Goal: Find contact information: Find contact information

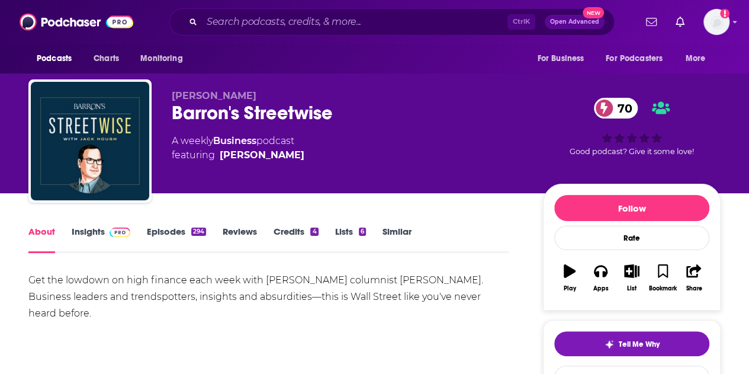
click at [83, 235] on link "Insights" at bounding box center [101, 239] width 59 height 27
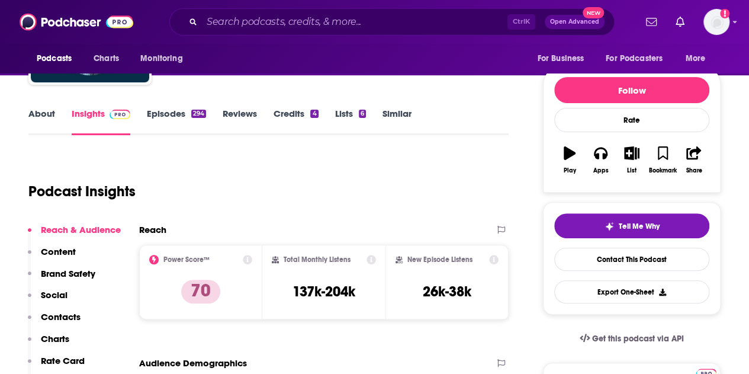
scroll to position [111, 0]
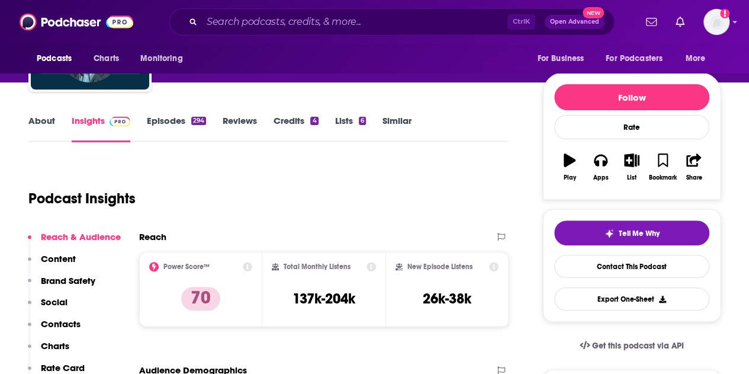
click at [184, 123] on link "Episodes 294" at bounding box center [176, 128] width 59 height 27
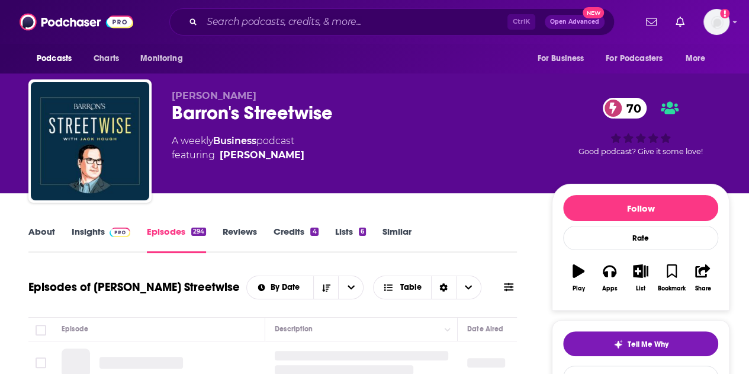
click at [40, 236] on link "About" at bounding box center [41, 239] width 27 height 27
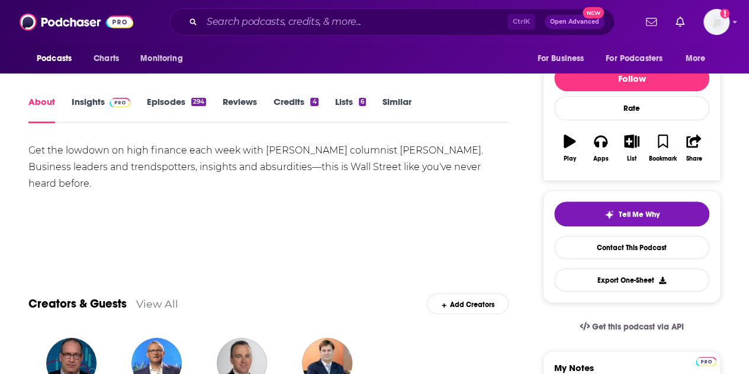
scroll to position [130, 0]
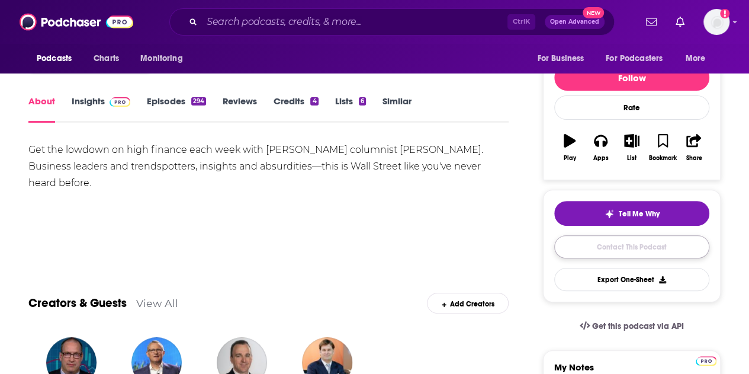
click at [606, 237] on link "Contact This Podcast" at bounding box center [632, 246] width 155 height 23
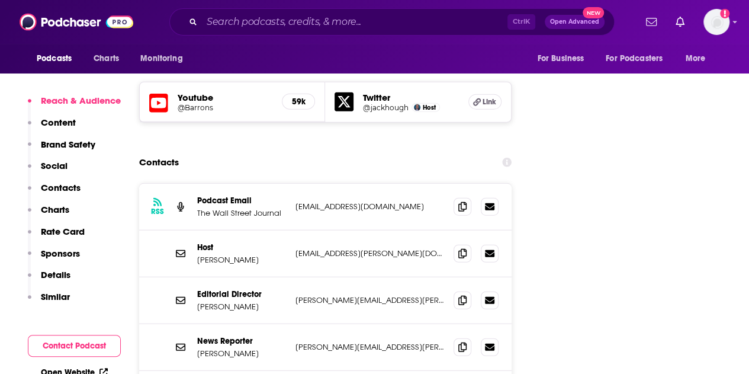
scroll to position [1358, 0]
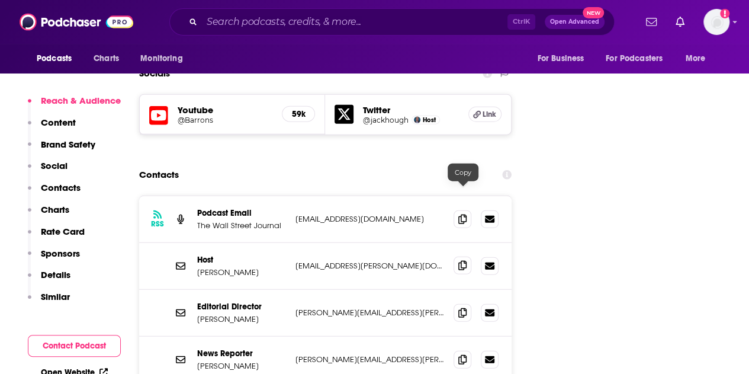
click at [463, 261] on icon at bounding box center [463, 265] width 8 height 9
